Goal: Task Accomplishment & Management: Complete application form

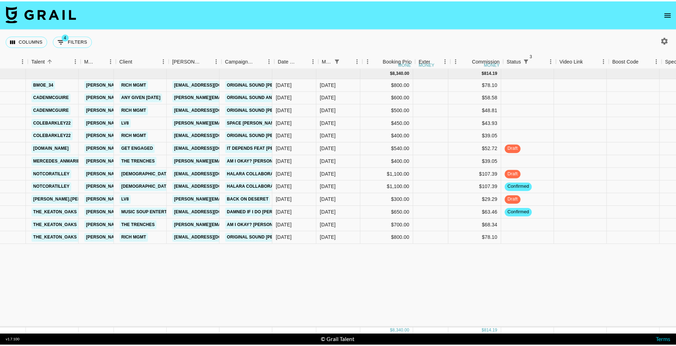
scroll to position [0, 119]
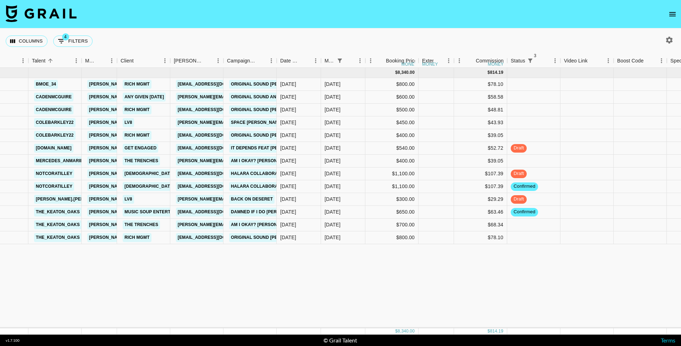
click at [669, 16] on icon "open drawer" at bounding box center [672, 14] width 9 height 9
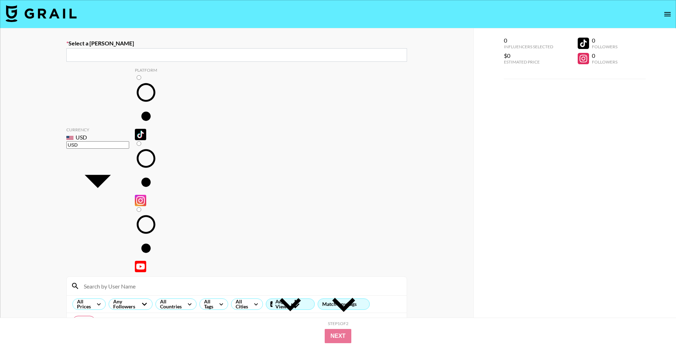
click at [219, 60] on div "​" at bounding box center [236, 54] width 341 height 13
paste input "[PERSON_NAME][EMAIL_ADDRESS][DOMAIN_NAME]"
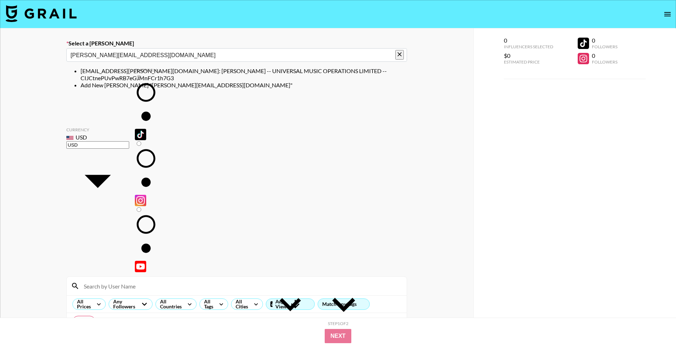
click at [206, 57] on input "[PERSON_NAME][EMAIL_ADDRESS][DOMAIN_NAME]" at bounding box center [232, 55] width 322 height 8
click at [209, 72] on li "[EMAIL_ADDRESS][PERSON_NAME][DOMAIN_NAME]: [PERSON_NAME] -- UNIVERSAL MUSIC OPE…" at bounding box center [244, 74] width 326 height 14
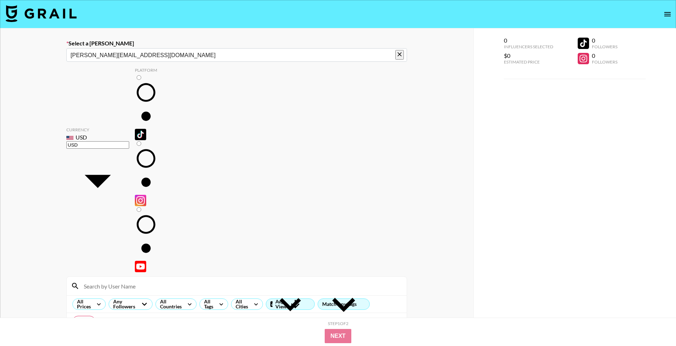
type input "[EMAIL_ADDRESS][PERSON_NAME][DOMAIN_NAME]: [PERSON_NAME] -- UNIVERSAL MUSIC OPE…"
click at [137, 80] on input "radio" at bounding box center [139, 77] width 5 height 5
radio input "true"
click at [131, 280] on input at bounding box center [240, 285] width 323 height 11
type input "mercedes"
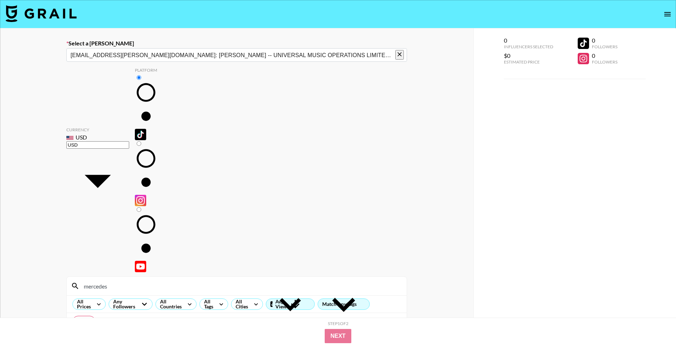
checkbox input "true"
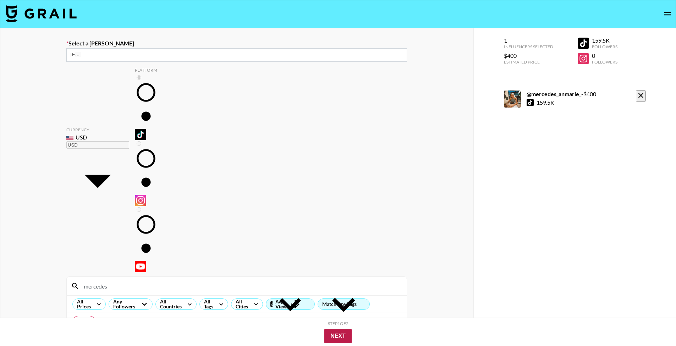
type input "400"
click at [336, 338] on button "Next" at bounding box center [337, 336] width 27 height 14
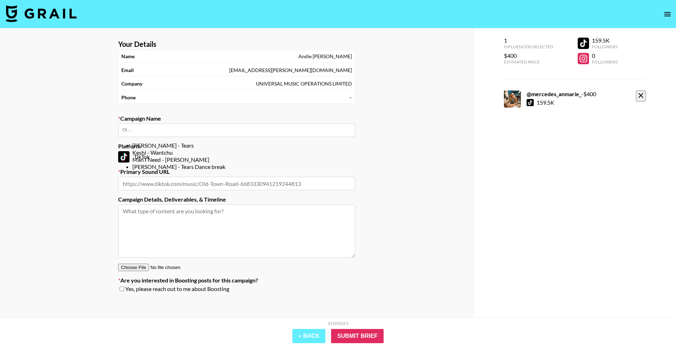
click at [133, 132] on input "text" at bounding box center [127, 129] width 11 height 5
paste input "Man I Need [PERSON_NAME]"
click at [300, 144] on li "Add New Campaign: "Man I Need [PERSON_NAME]"" at bounding box center [243, 145] width 223 height 7
type input "Man I Need [PERSON_NAME]"
click at [298, 179] on input "text" at bounding box center [236, 183] width 237 height 13
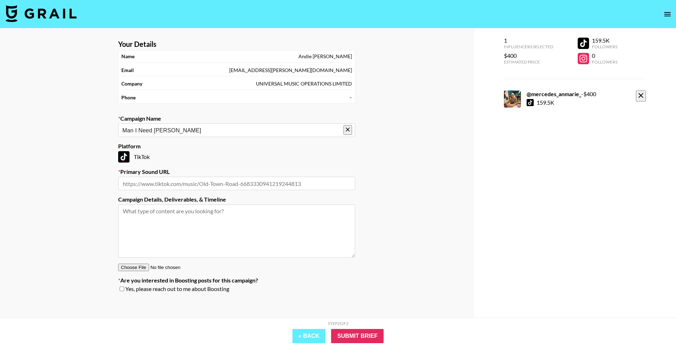
paste input "[URL][DOMAIN_NAME]"
type input "[URL][DOMAIN_NAME]"
click at [314, 227] on textarea at bounding box center [236, 230] width 237 height 53
click at [357, 331] on input "Submit Brief" at bounding box center [357, 336] width 53 height 14
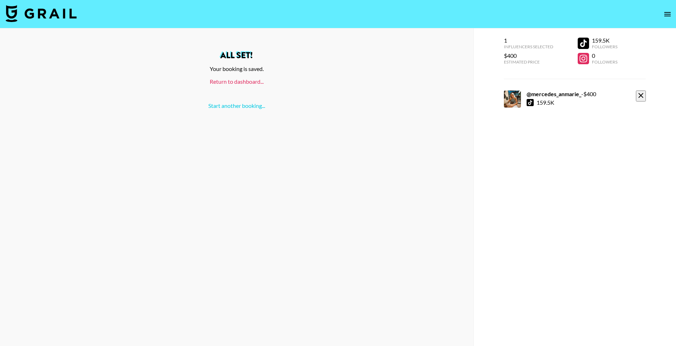
click at [254, 79] on link "Return to dashboard..." at bounding box center [237, 81] width 54 height 7
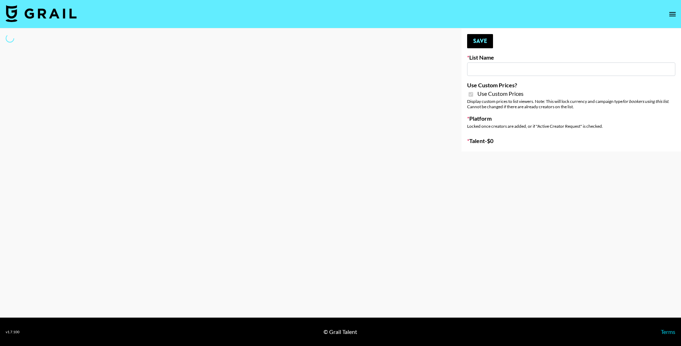
type input "ByHeart ([DATE])"
checkbox input "true"
select select "Brand"
